Goal: Check status: Check status

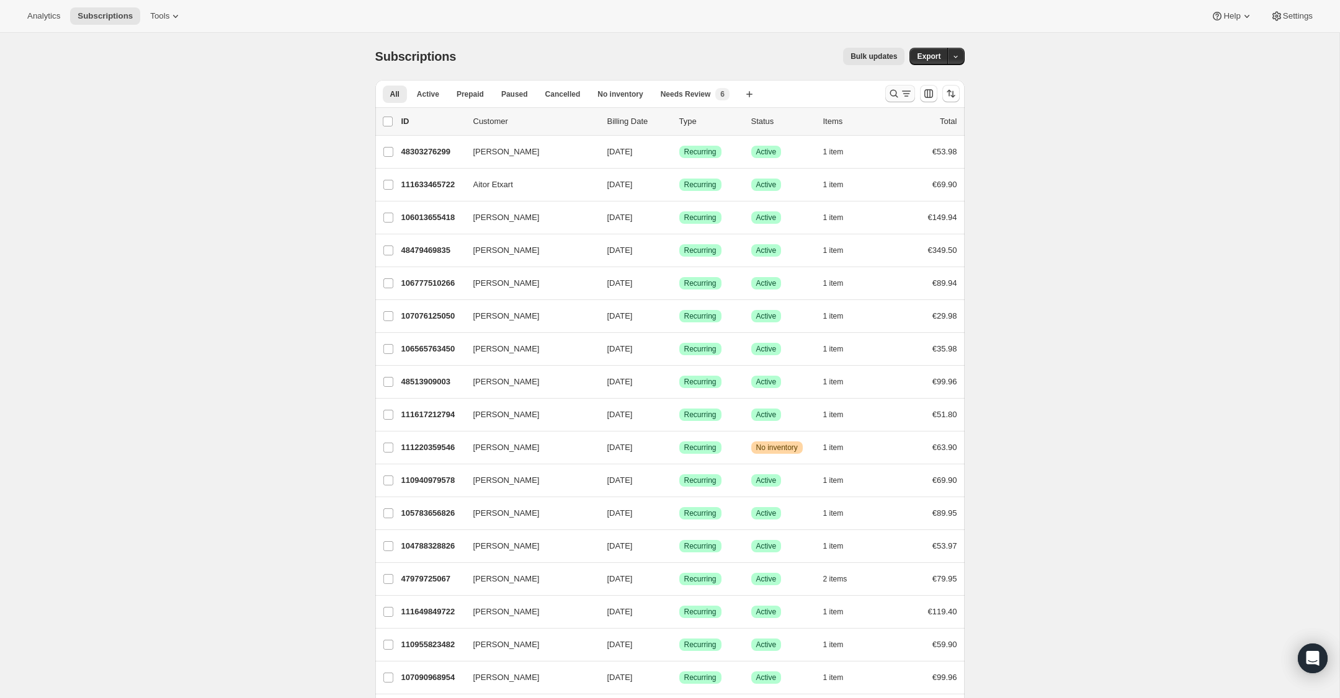
click at [895, 91] on icon "Search and filter results" at bounding box center [894, 93] width 12 height 12
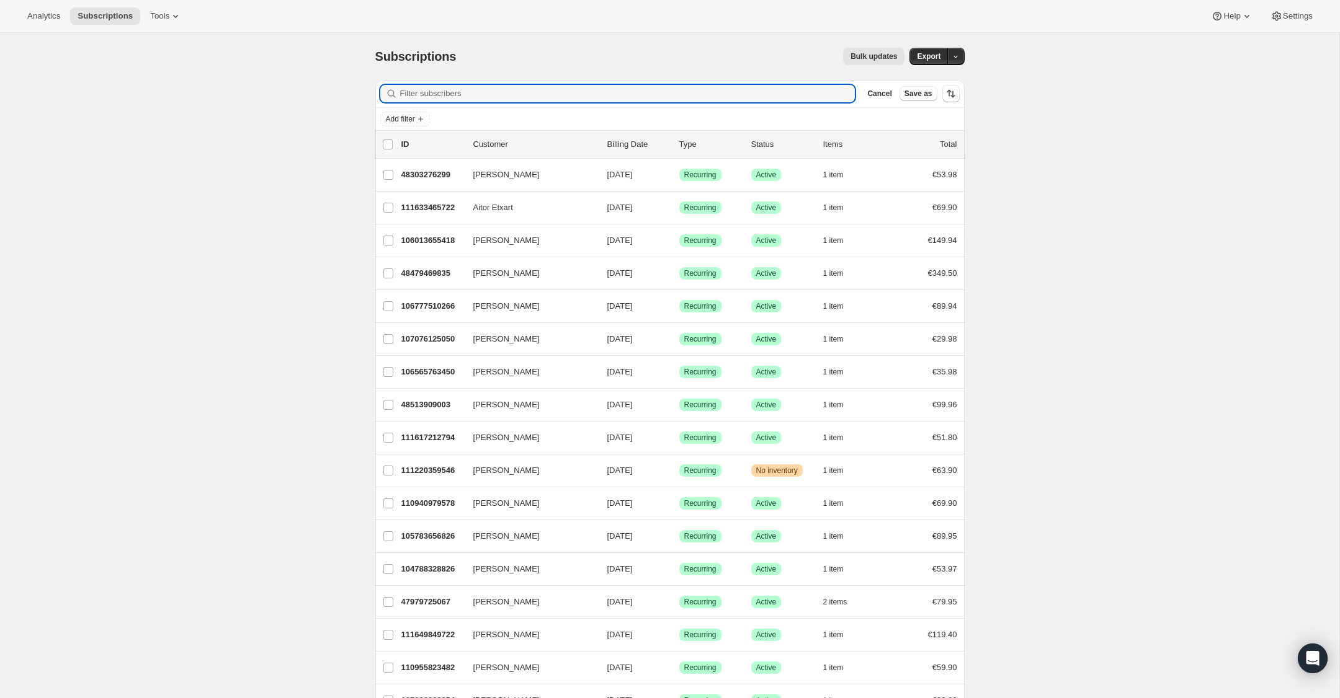
paste input "[EMAIL_ADDRESS][DOMAIN_NAME]"
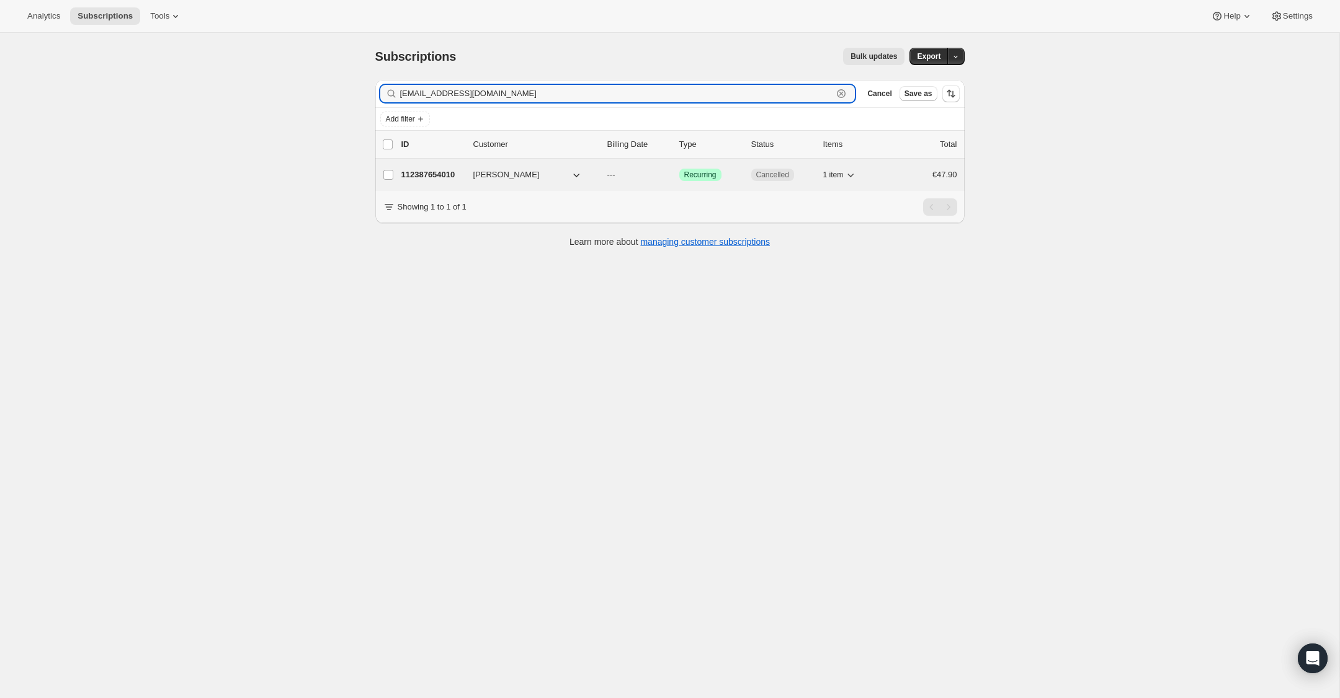
type input "[EMAIL_ADDRESS][DOMAIN_NAME]"
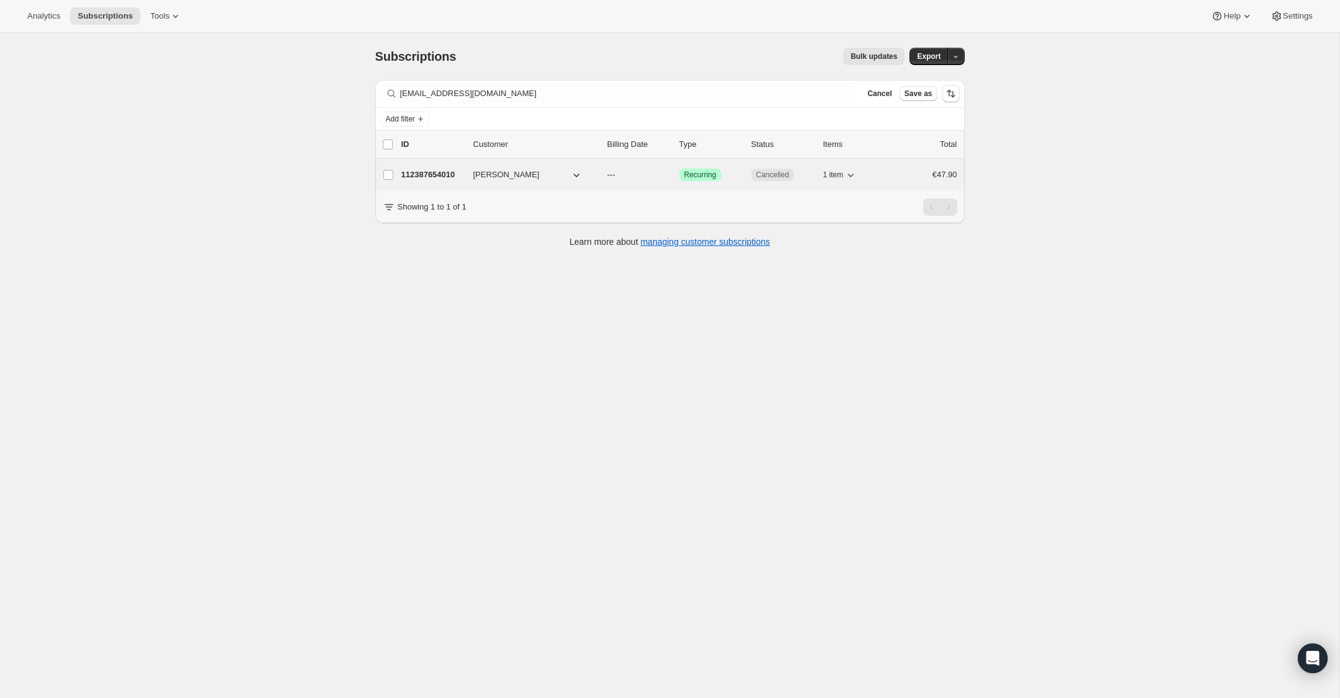
click at [419, 169] on p "112387654010" at bounding box center [432, 175] width 62 height 12
